Goal: Check status

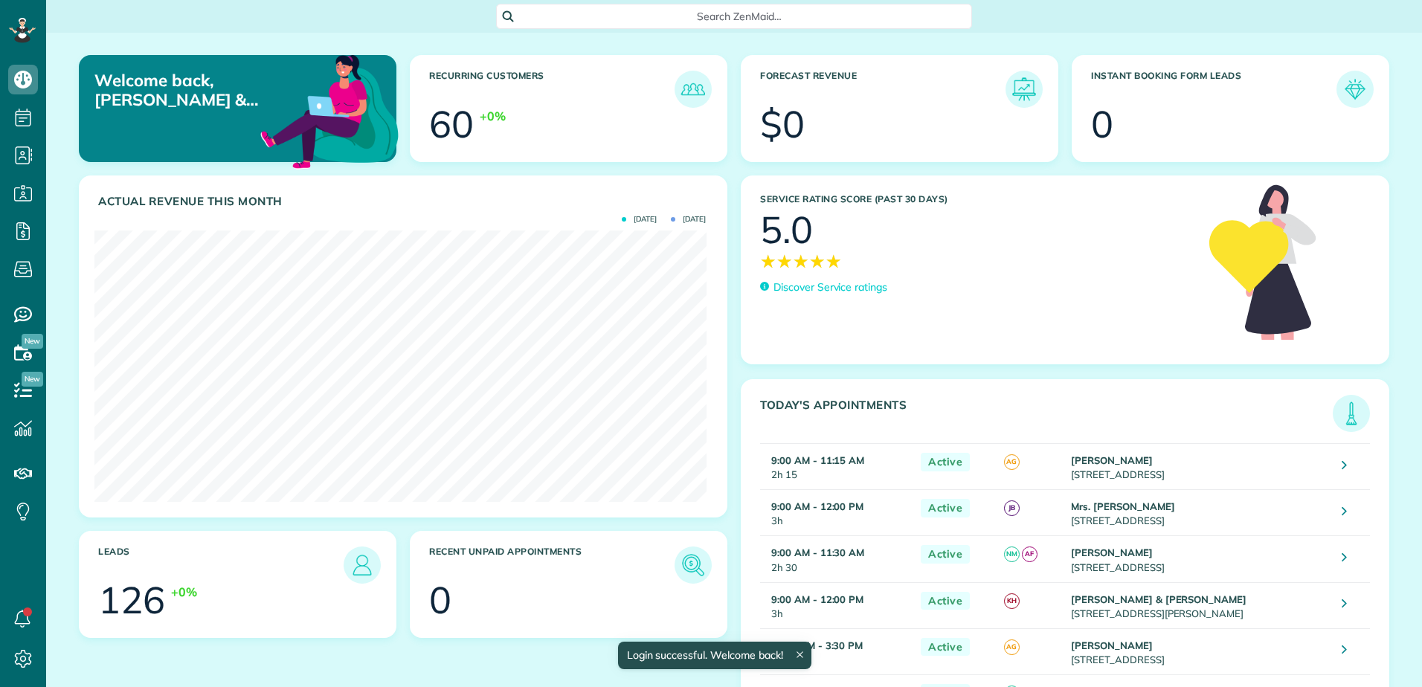
scroll to position [271, 611]
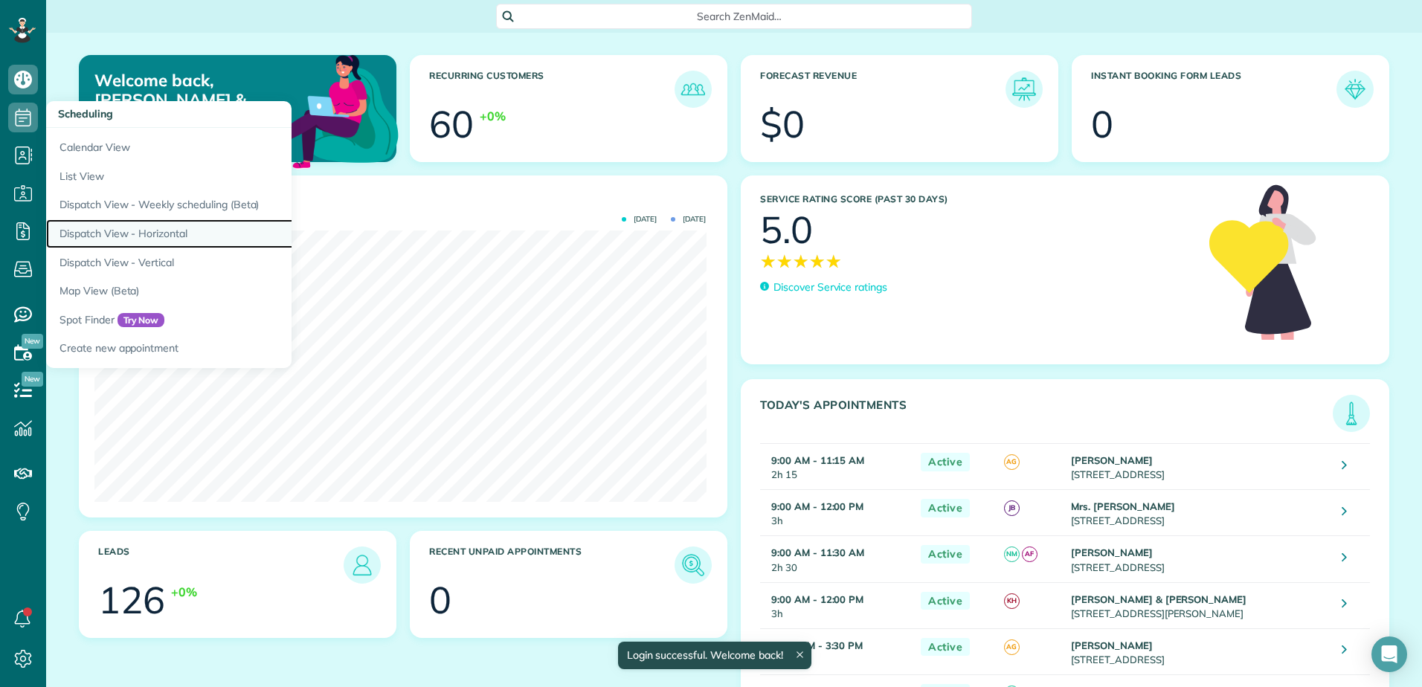
click at [106, 234] on link "Dispatch View - Horizontal" at bounding box center [232, 233] width 372 height 29
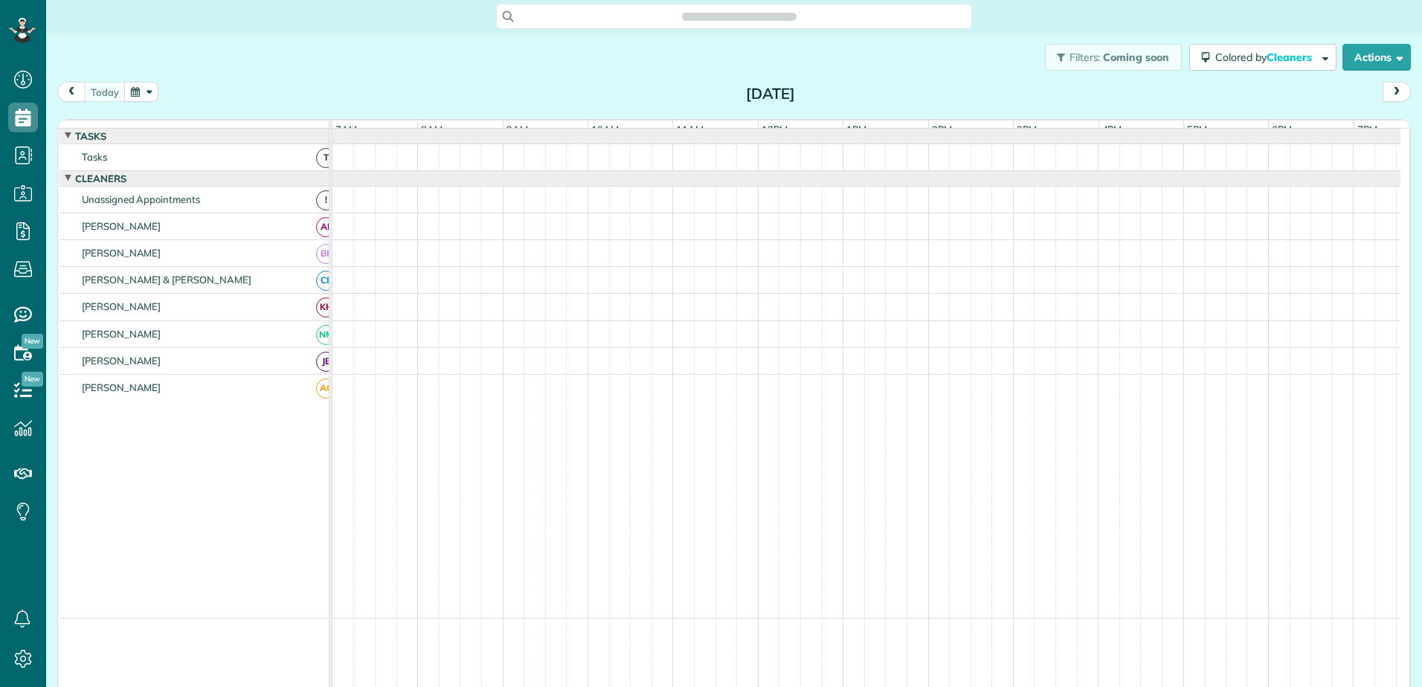
scroll to position [7, 7]
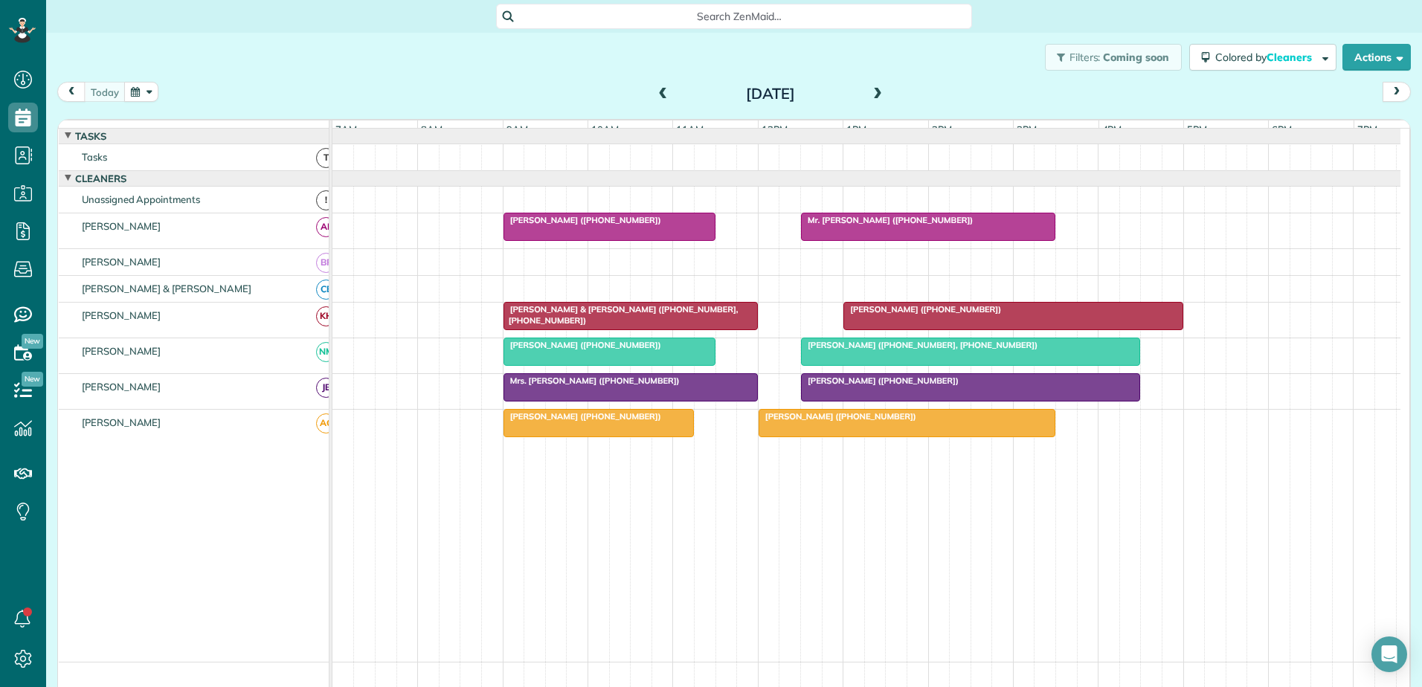
click at [643, 324] on span "Lucas & Leigh Schumacher (+18584051508, +18584053970)" at bounding box center [621, 314] width 236 height 21
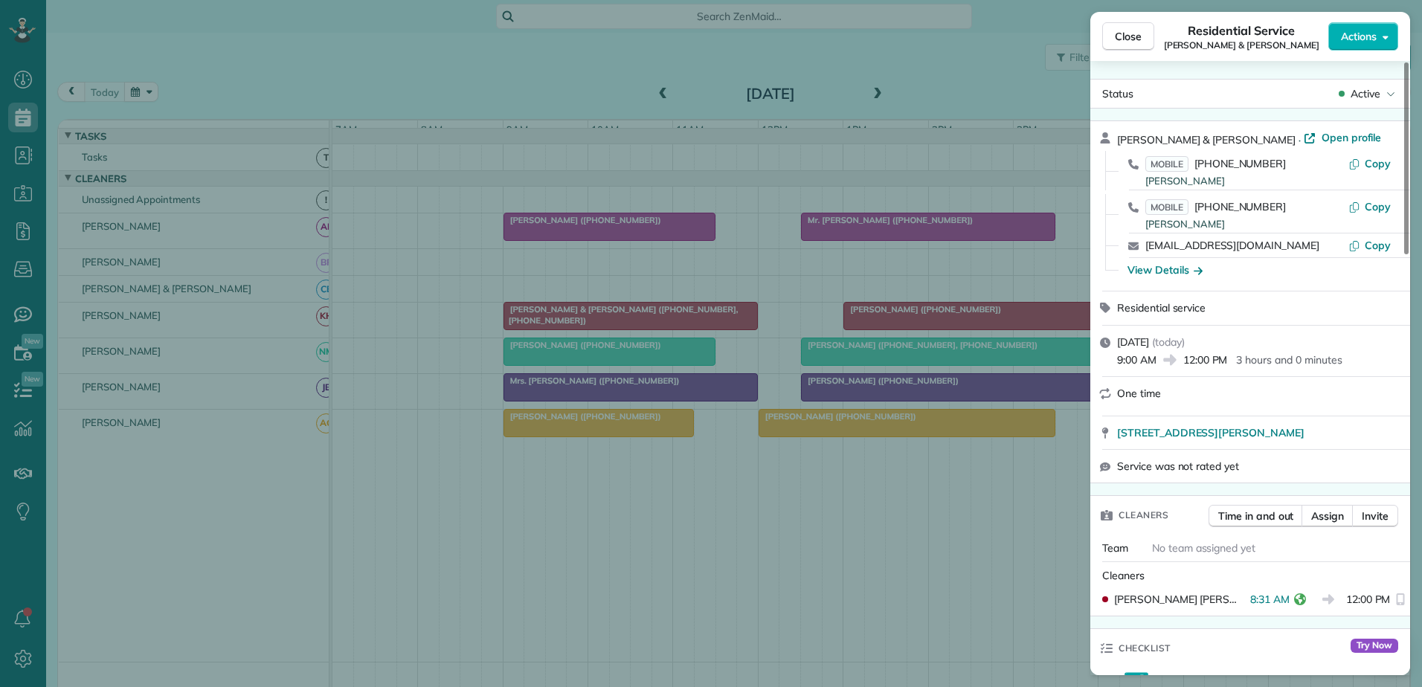
click at [643, 324] on div "Close Residential Service Lucas & Leigh Schumacher Actions Status Active Lucas …" at bounding box center [711, 343] width 1422 height 687
